Goal: Information Seeking & Learning: Learn about a topic

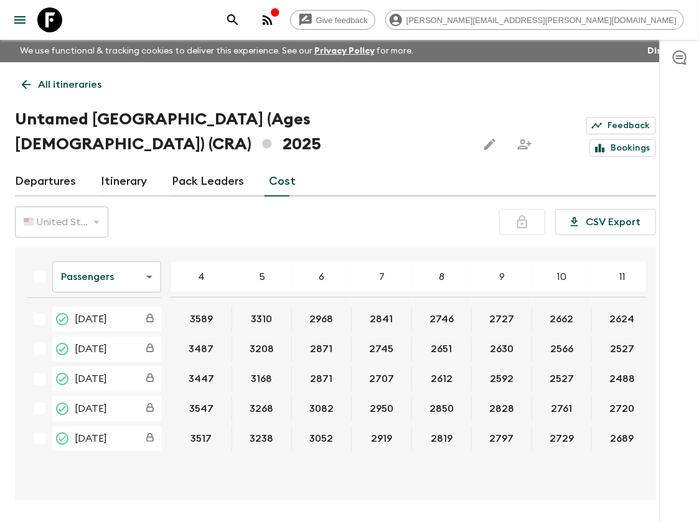
click at [54, 17] on icon at bounding box center [49, 19] width 25 height 25
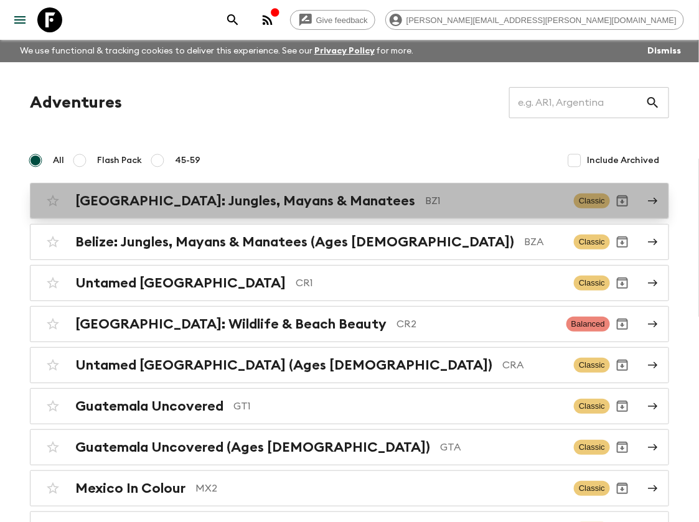
click at [226, 205] on h2 "[GEOGRAPHIC_DATA]: Jungles, Mayans & Manatees" at bounding box center [245, 201] width 340 height 16
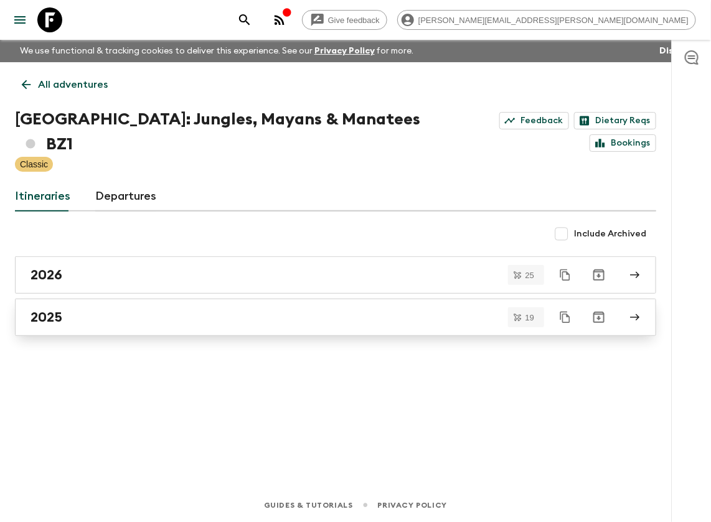
click at [73, 309] on div "2025" at bounding box center [324, 317] width 586 height 16
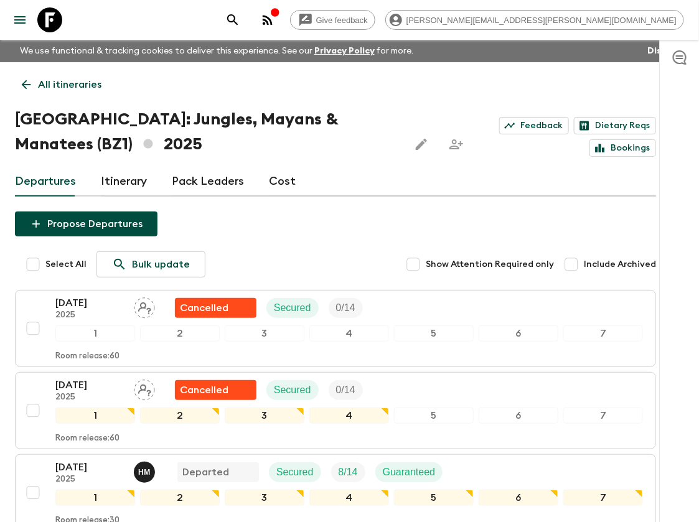
click at [276, 183] on link "Cost" at bounding box center [282, 182] width 27 height 30
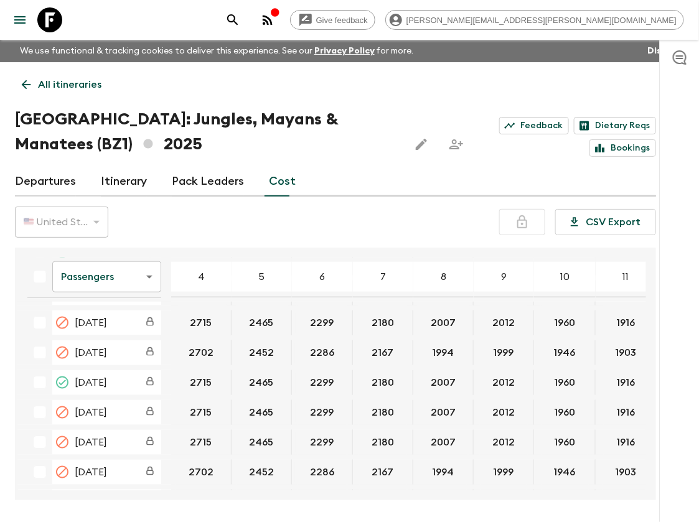
scroll to position [545, 0]
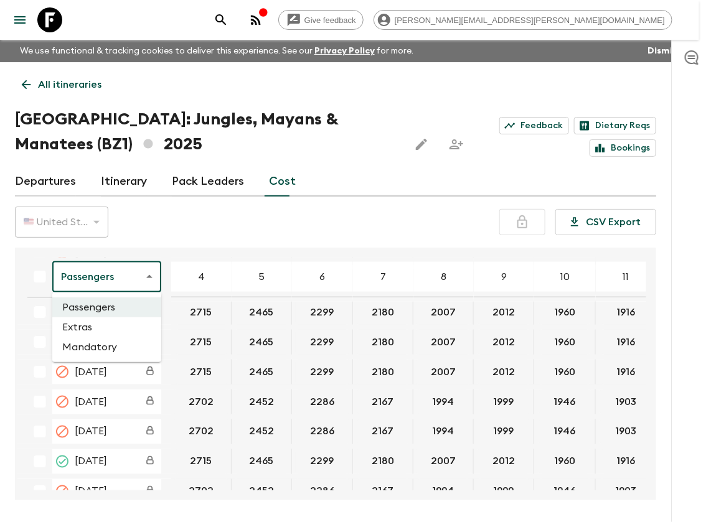
click at [145, 277] on body "Give feedback [PERSON_NAME][EMAIL_ADDRESS][PERSON_NAME][DOMAIN_NAME] We use fun…" at bounding box center [355, 284] width 711 height 569
click at [87, 331] on li "Extras" at bounding box center [106, 327] width 109 height 20
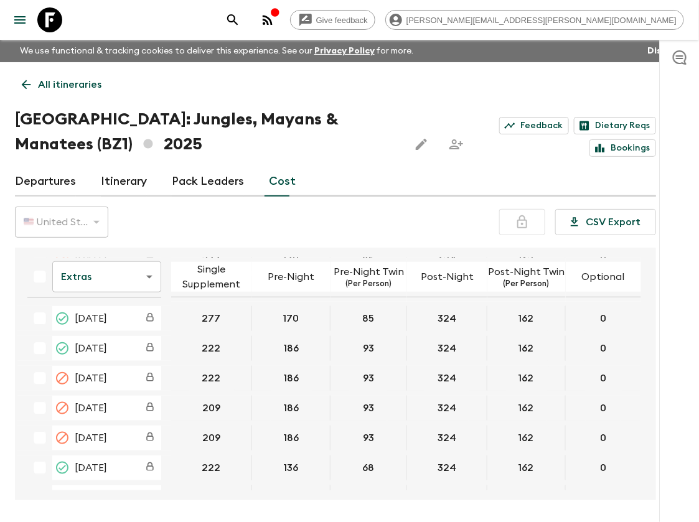
scroll to position [467, 0]
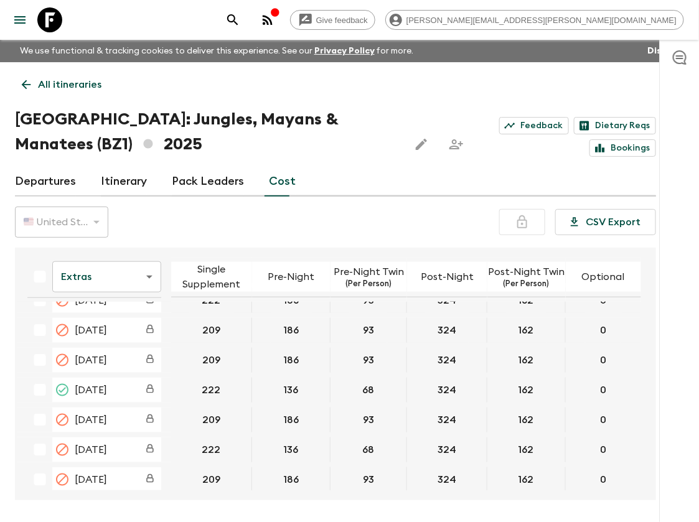
click at [50, 181] on link "Departures" at bounding box center [45, 182] width 61 height 30
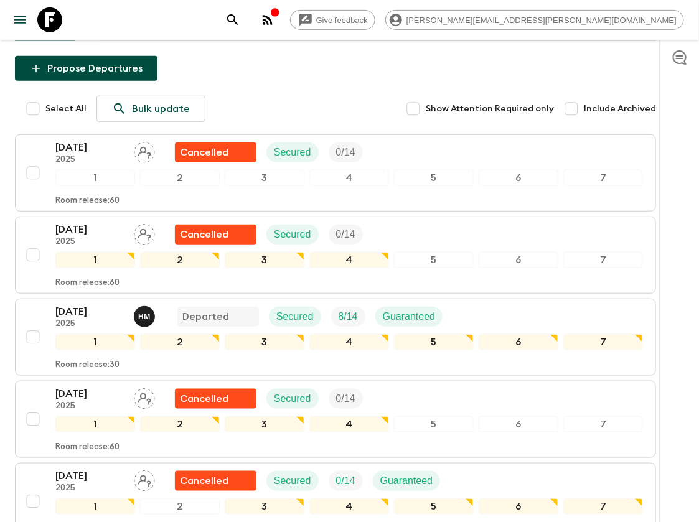
scroll to position [233, 0]
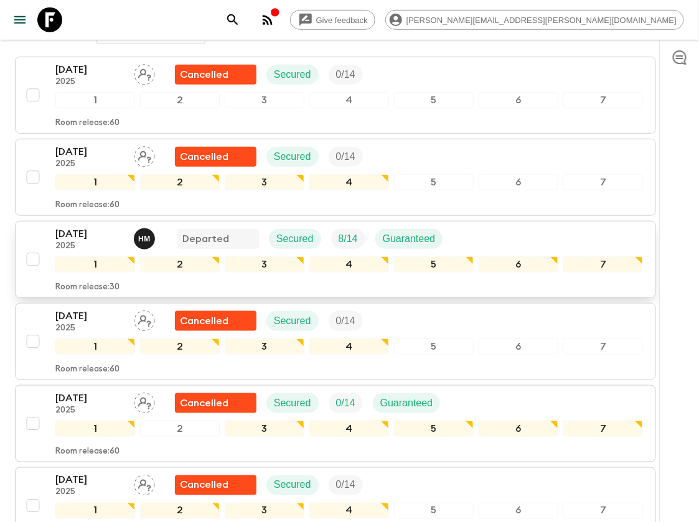
click at [93, 233] on p "[DATE]" at bounding box center [89, 234] width 68 height 15
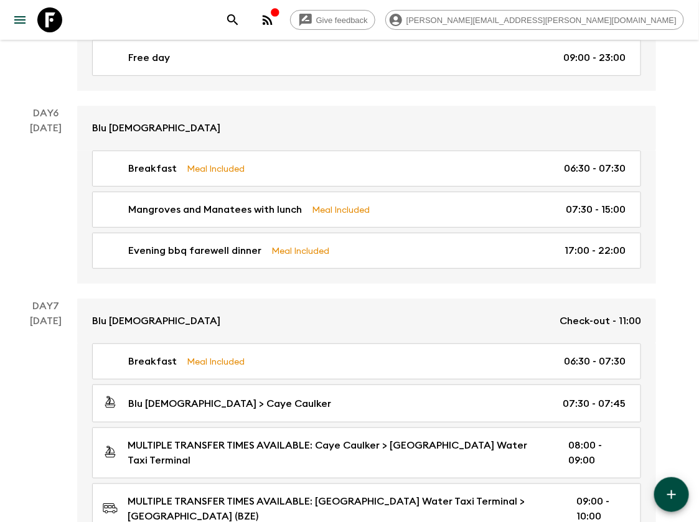
scroll to position [1523, 0]
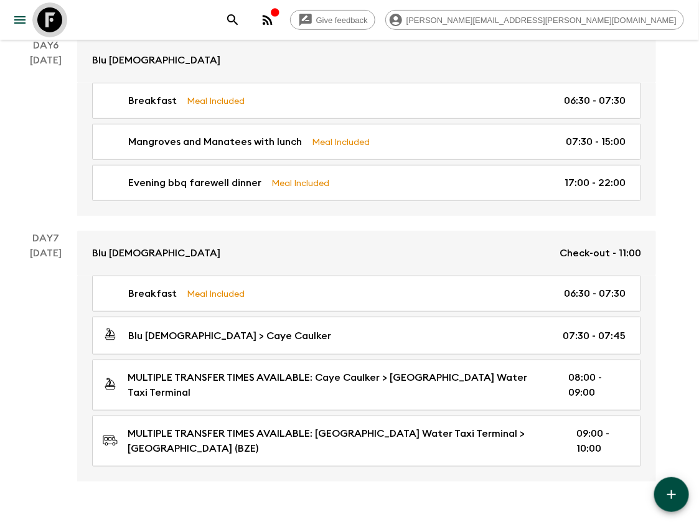
click at [52, 22] on icon at bounding box center [49, 19] width 25 height 25
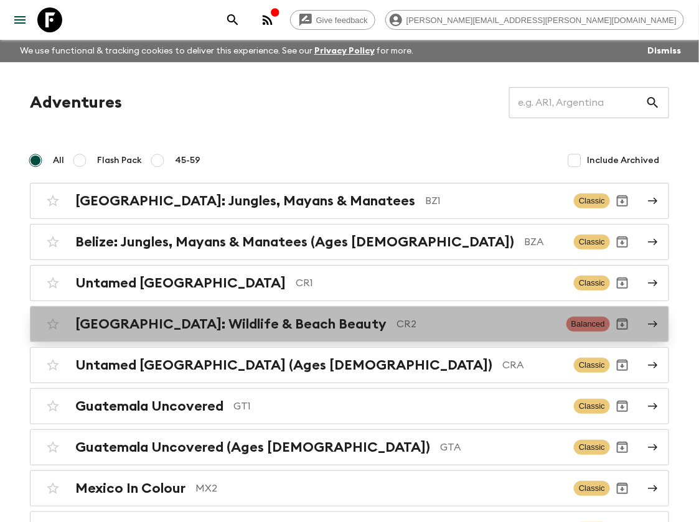
click at [227, 316] on h2 "[GEOGRAPHIC_DATA]: Wildlife & Beach Beauty" at bounding box center [230, 324] width 311 height 16
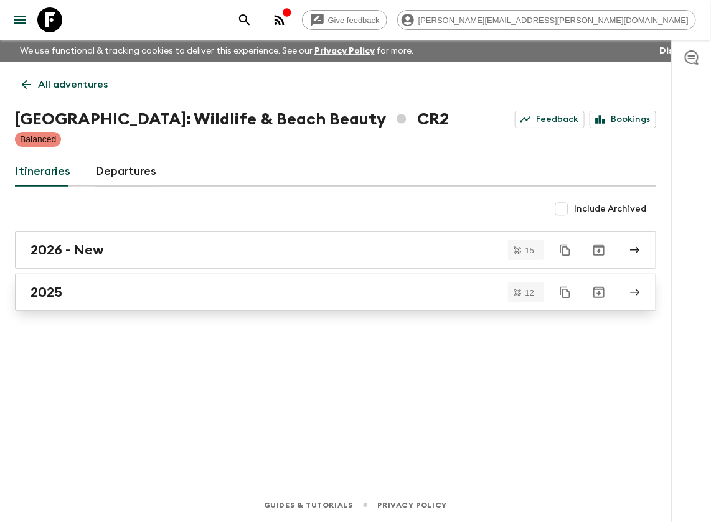
click at [96, 290] on div "2025" at bounding box center [324, 292] width 586 height 16
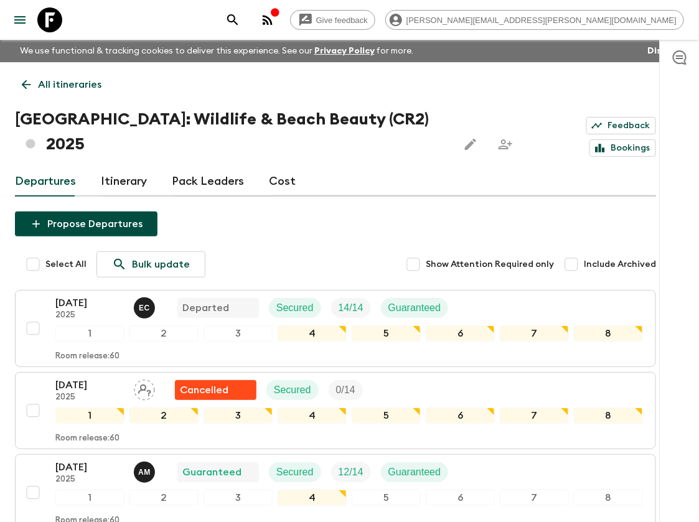
click at [275, 167] on link "Cost" at bounding box center [282, 182] width 27 height 30
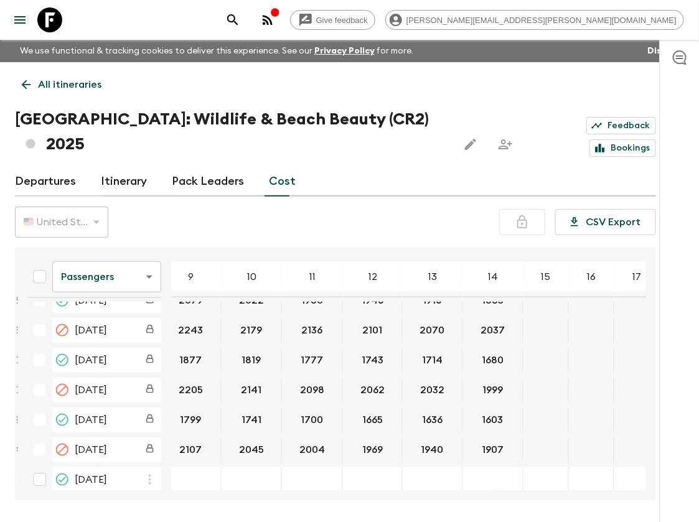
scroll to position [467, 310]
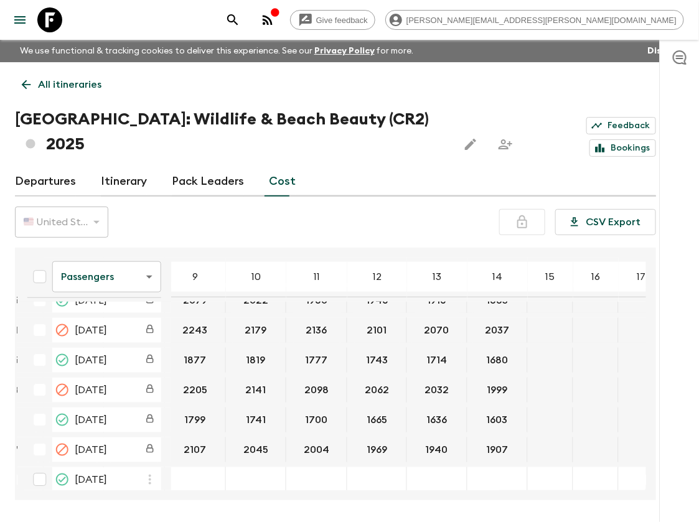
click at [149, 248] on body "Give feedback [PERSON_NAME][EMAIL_ADDRESS][PERSON_NAME][DOMAIN_NAME] We use fun…" at bounding box center [349, 284] width 699 height 569
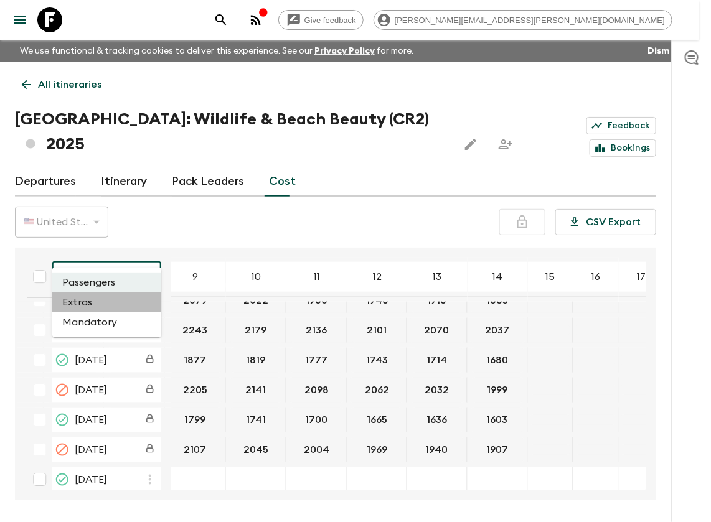
click at [88, 308] on li "Extras" at bounding box center [106, 303] width 109 height 20
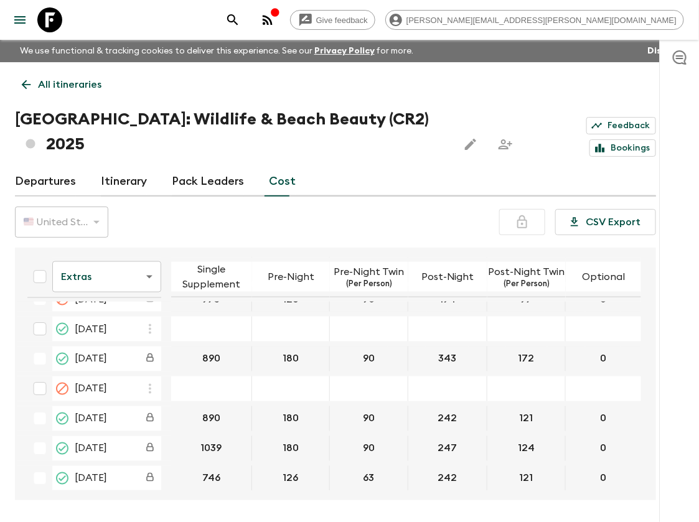
scroll to position [622, 0]
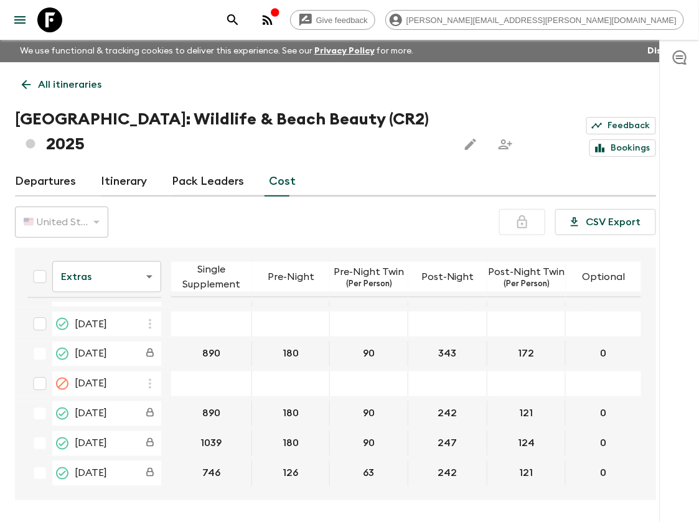
click at [66, 84] on p "All itineraries" at bounding box center [69, 84] width 63 height 15
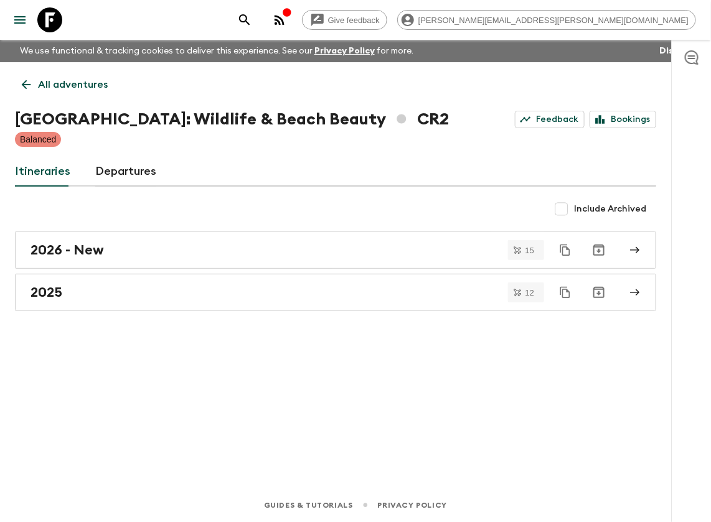
click at [46, 21] on icon at bounding box center [49, 19] width 25 height 25
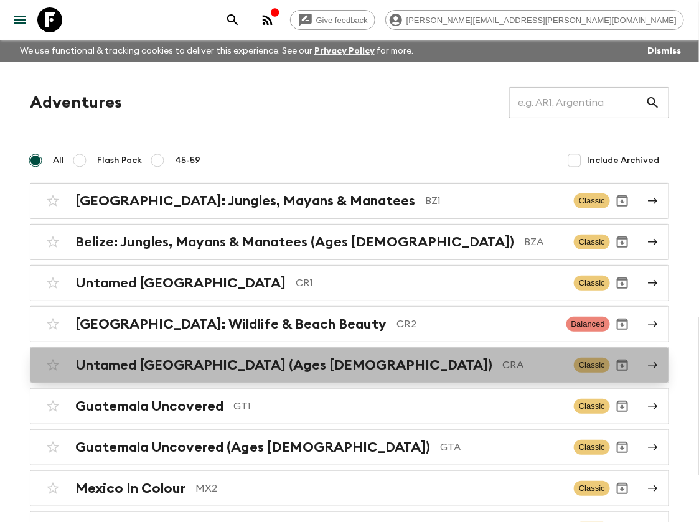
click at [274, 369] on h2 "Untamed [GEOGRAPHIC_DATA] (Ages [DEMOGRAPHIC_DATA])" at bounding box center [283, 365] width 417 height 16
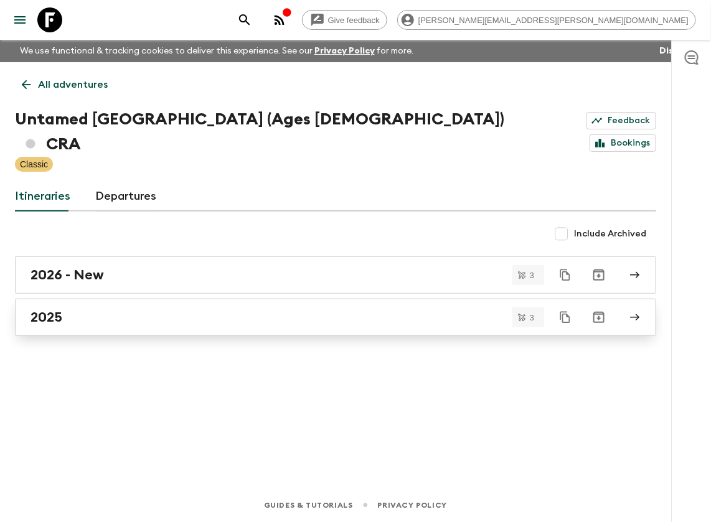
click at [92, 309] on div "2025" at bounding box center [324, 317] width 586 height 16
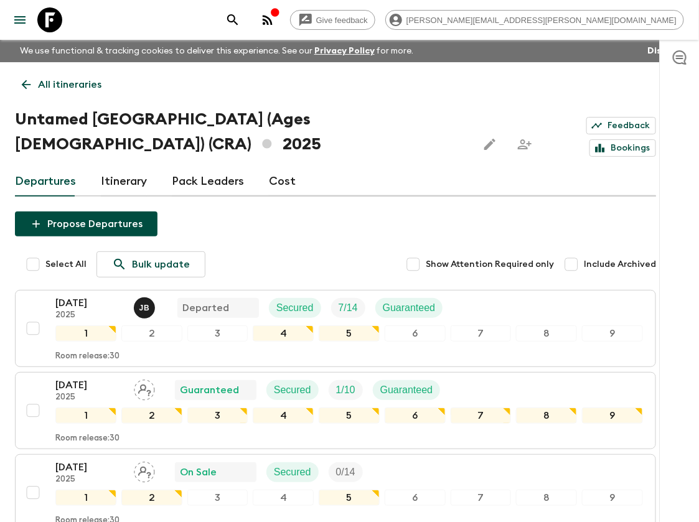
scroll to position [78, 0]
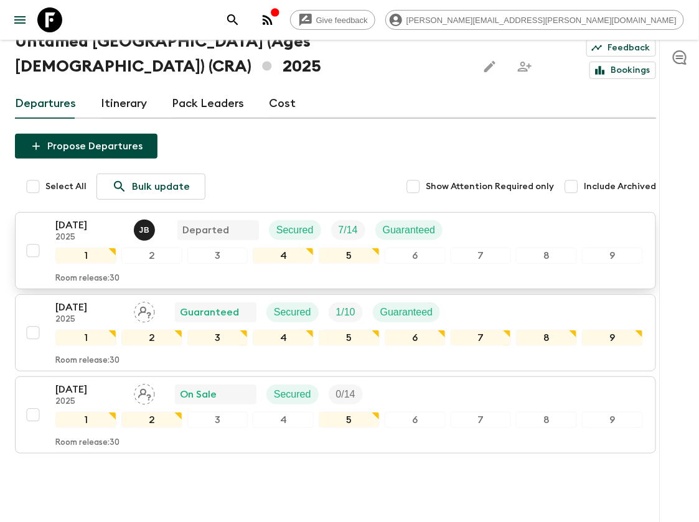
click at [82, 218] on p "[DATE]" at bounding box center [89, 225] width 68 height 15
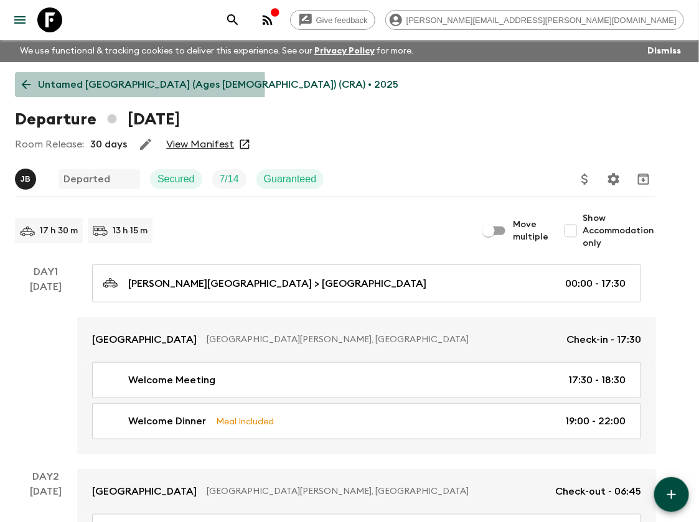
click at [29, 84] on icon at bounding box center [26, 84] width 9 height 9
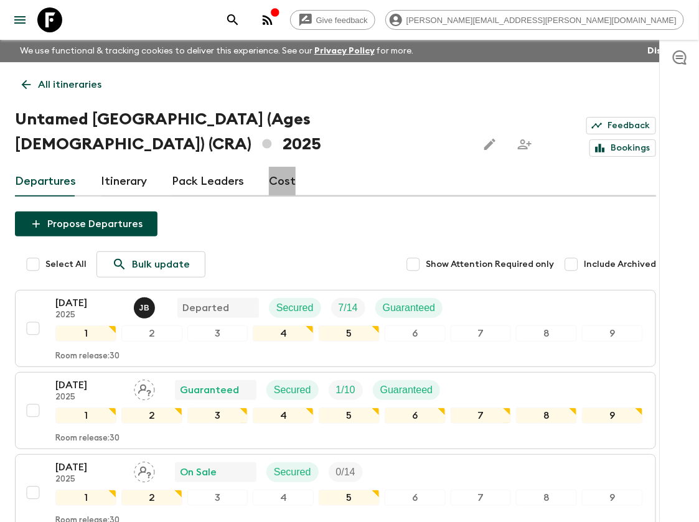
click at [278, 167] on link "Cost" at bounding box center [282, 182] width 27 height 30
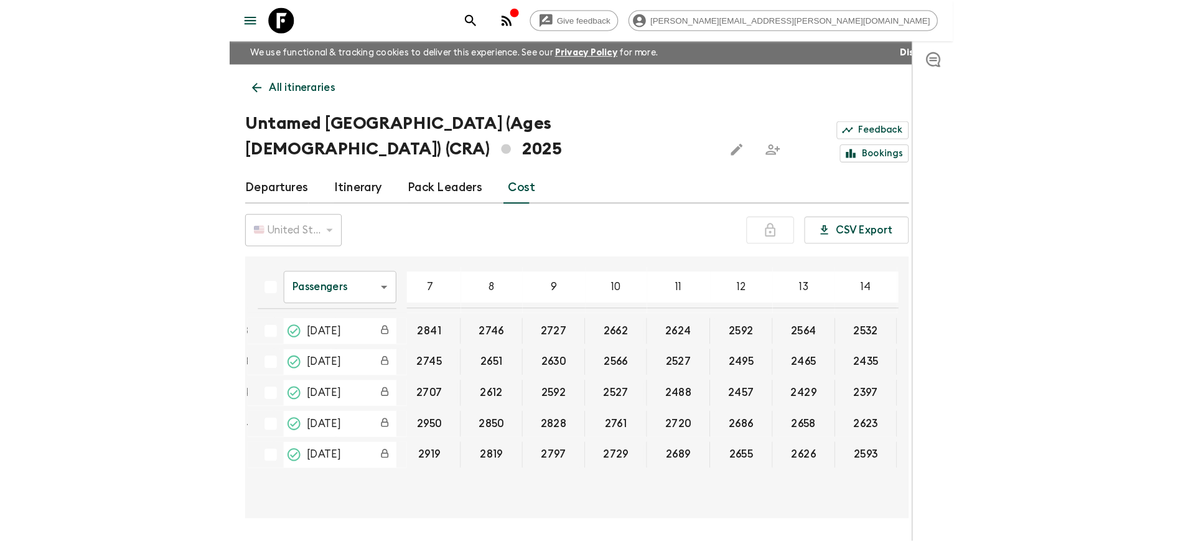
scroll to position [0, 184]
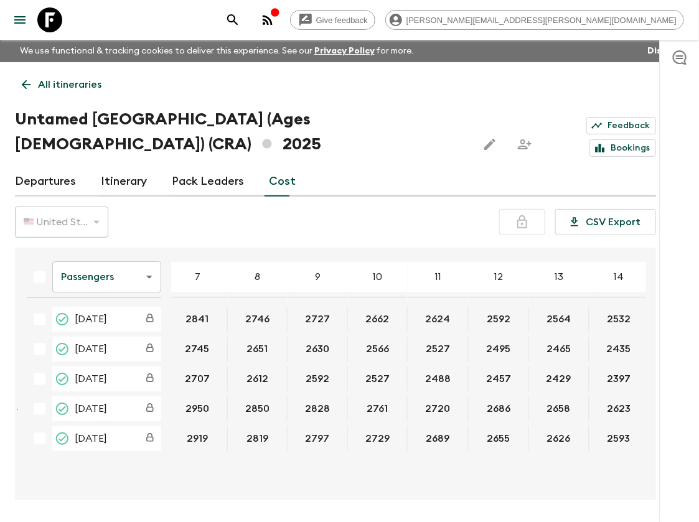
click at [35, 167] on link "Departures" at bounding box center [45, 182] width 61 height 30
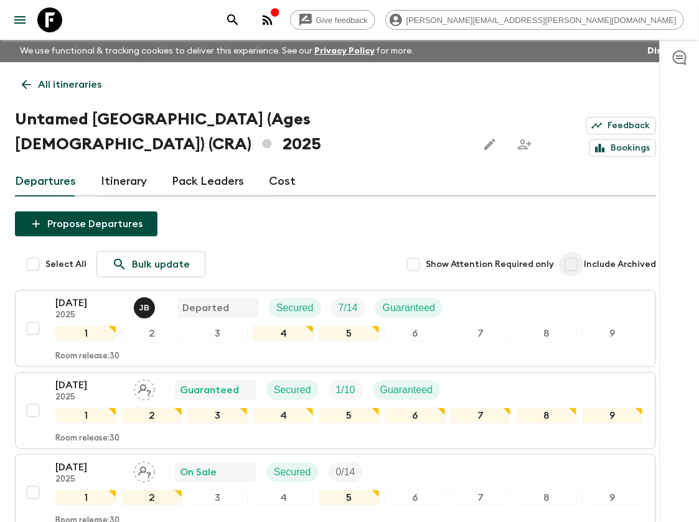
click at [576, 252] on input "Include Archived" at bounding box center [571, 264] width 25 height 25
checkbox input "true"
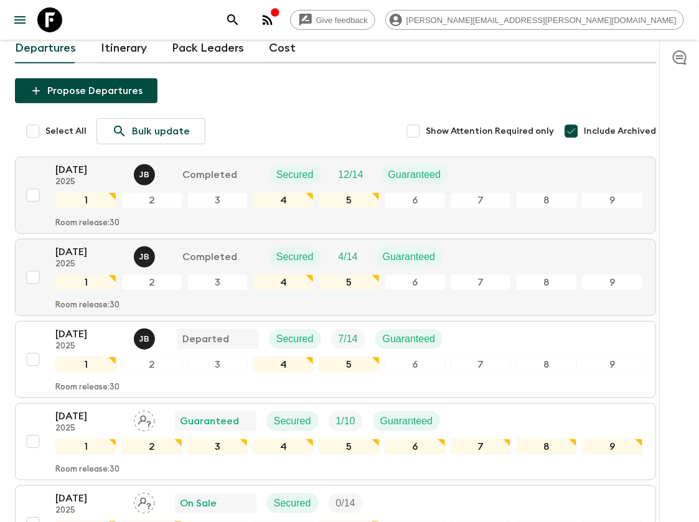
scroll to position [262, 0]
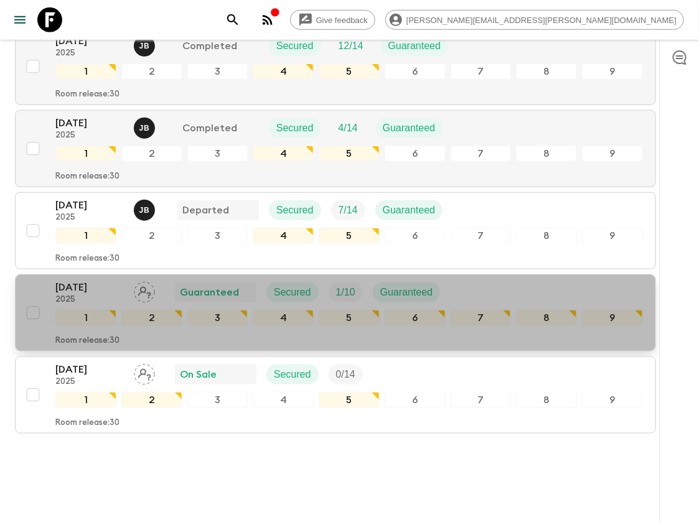
click at [88, 280] on p "[DATE]" at bounding box center [89, 287] width 68 height 15
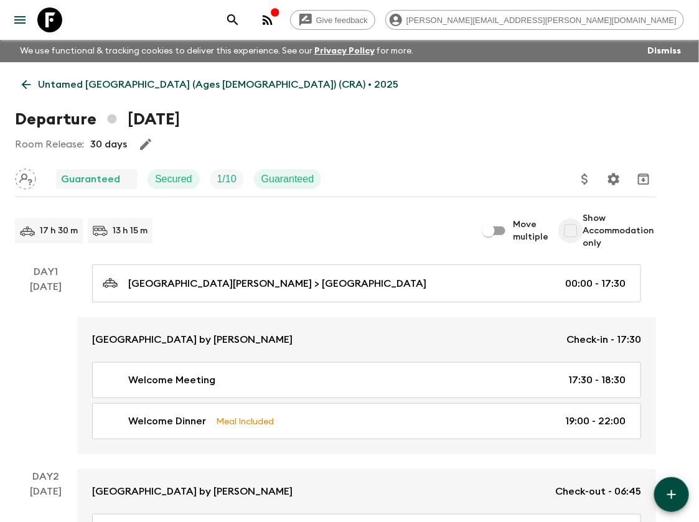
click at [577, 231] on input "Show Accommodation only" at bounding box center [570, 230] width 25 height 25
checkbox input "true"
